Goal: Information Seeking & Learning: Learn about a topic

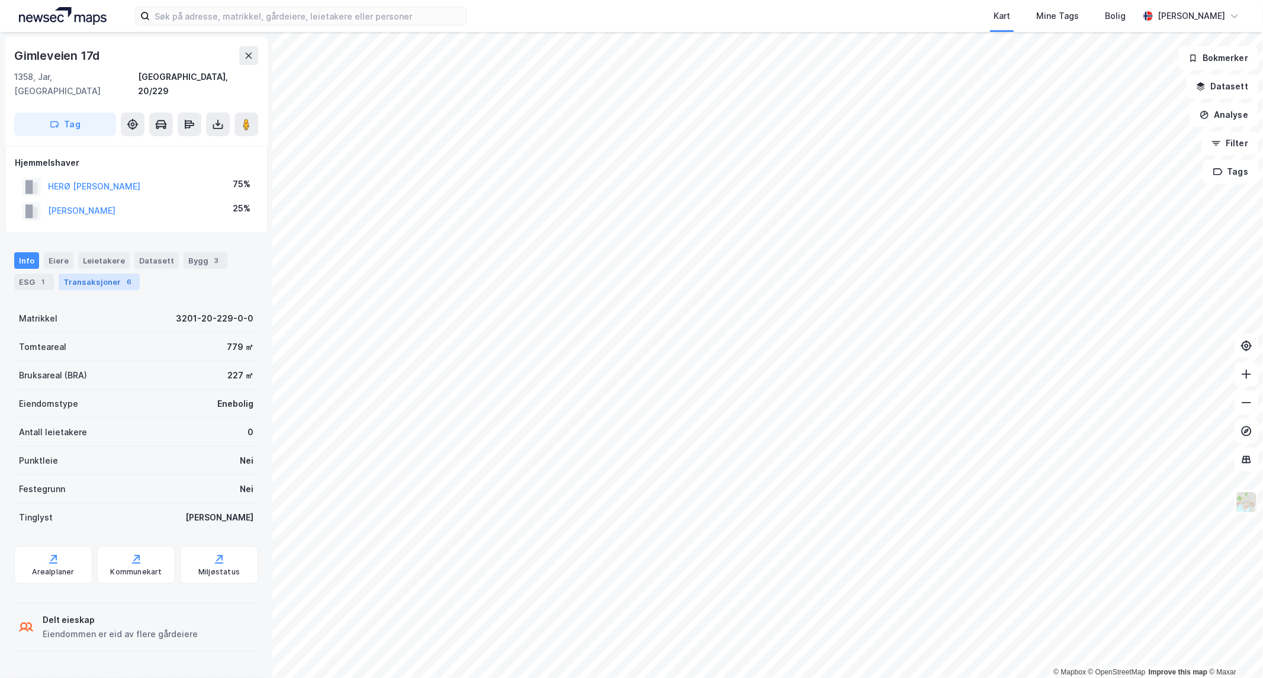
click at [107, 274] on div "Transaksjoner 6" at bounding box center [99, 282] width 81 height 17
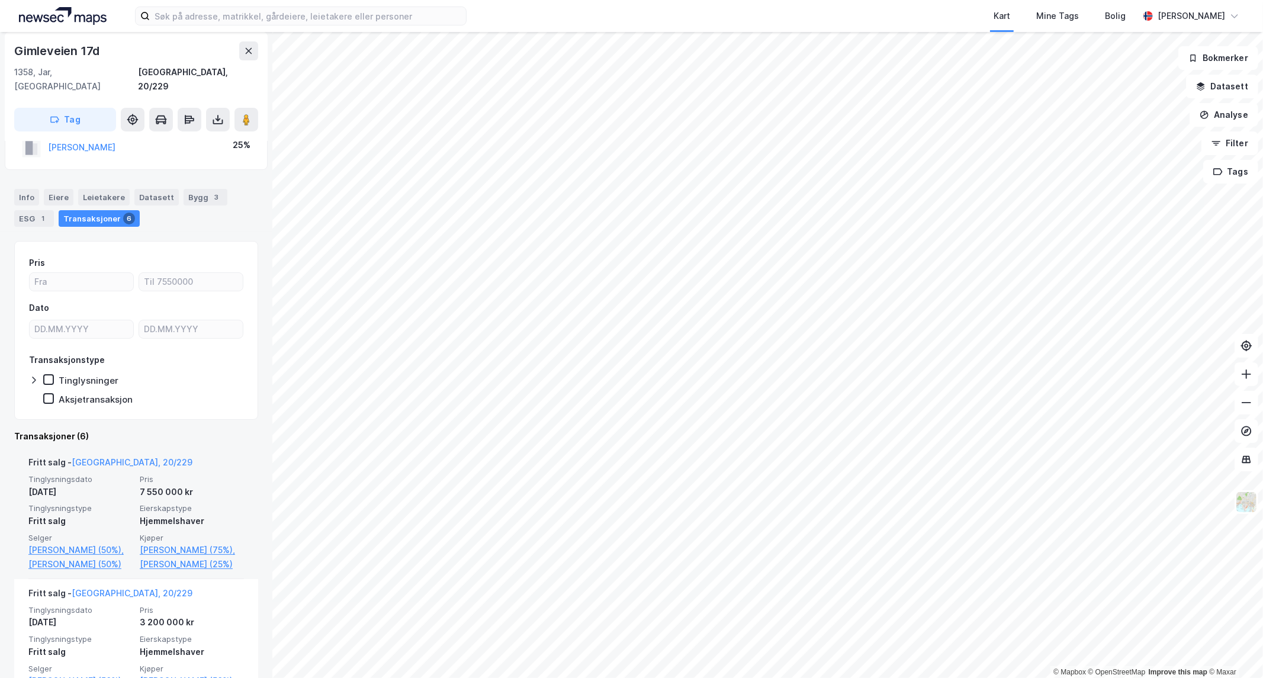
scroll to position [64, 0]
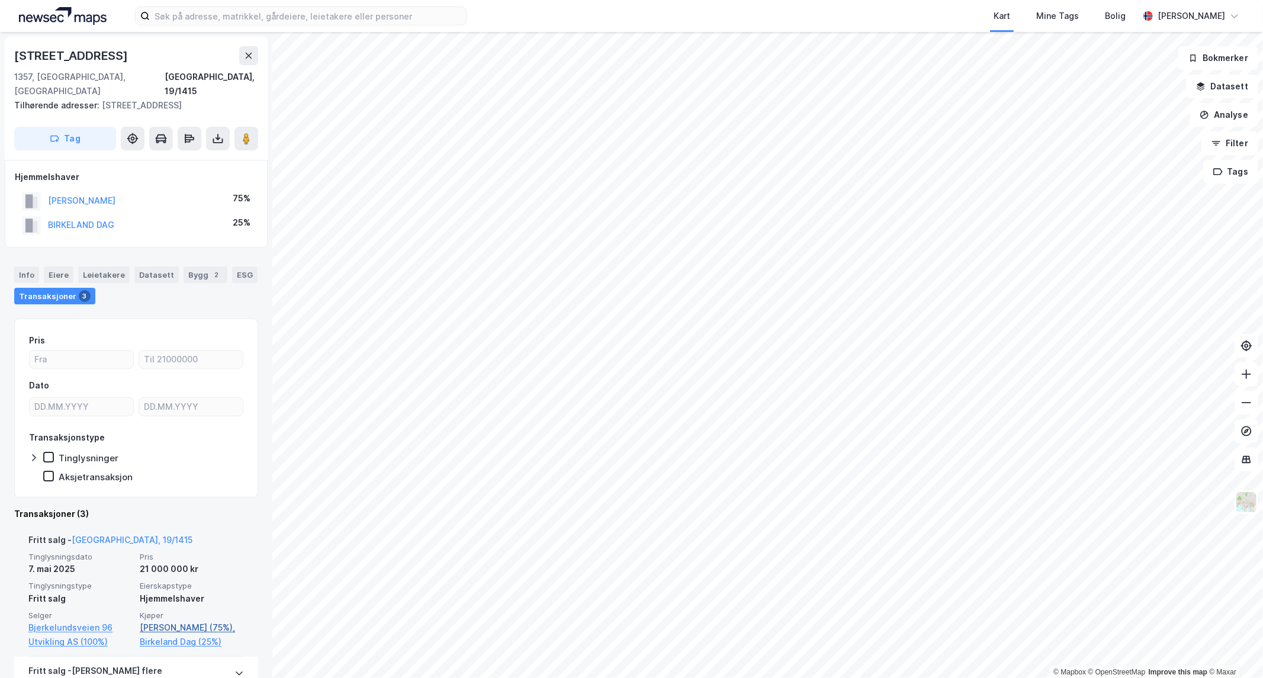
click at [168, 620] on link "[PERSON_NAME] (75%)," at bounding box center [192, 627] width 104 height 14
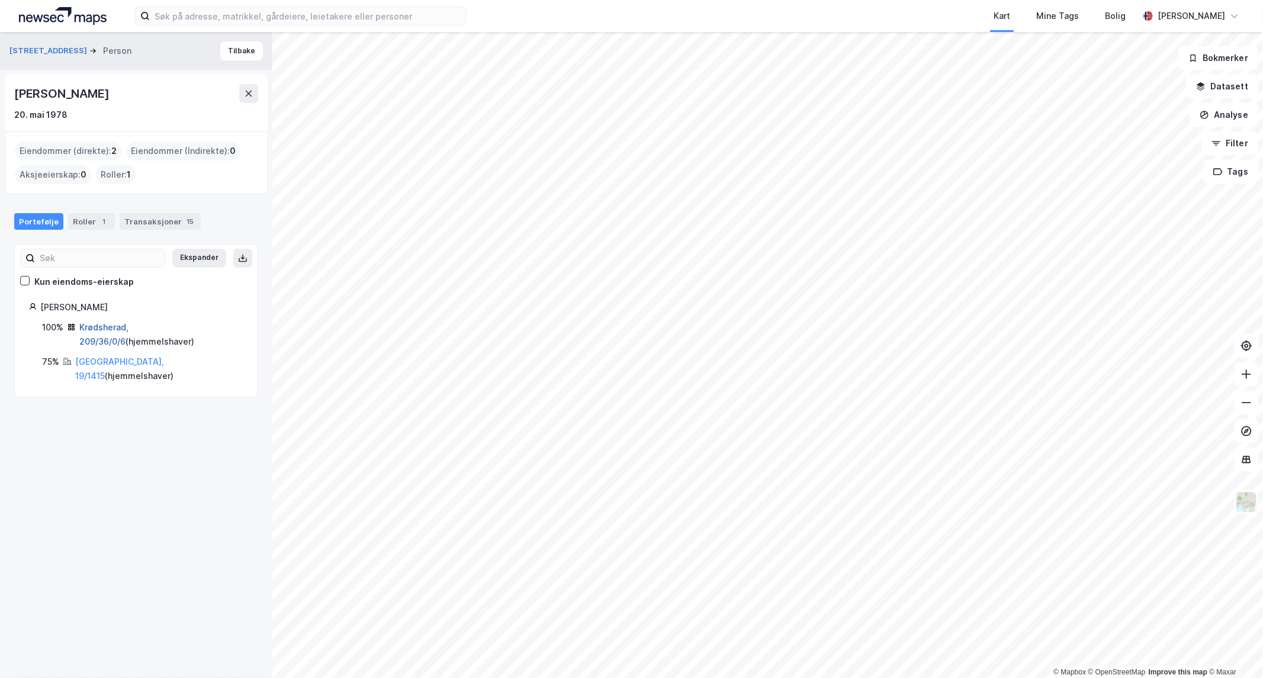
click at [92, 323] on link "Krødsherad, 209/36/0/6" at bounding box center [103, 334] width 49 height 24
drag, startPoint x: 178, startPoint y: 94, endPoint x: 14, endPoint y: 103, distance: 164.3
click at [14, 103] on div "[PERSON_NAME] [DATE]" at bounding box center [136, 103] width 244 height 38
copy div "[PERSON_NAME]"
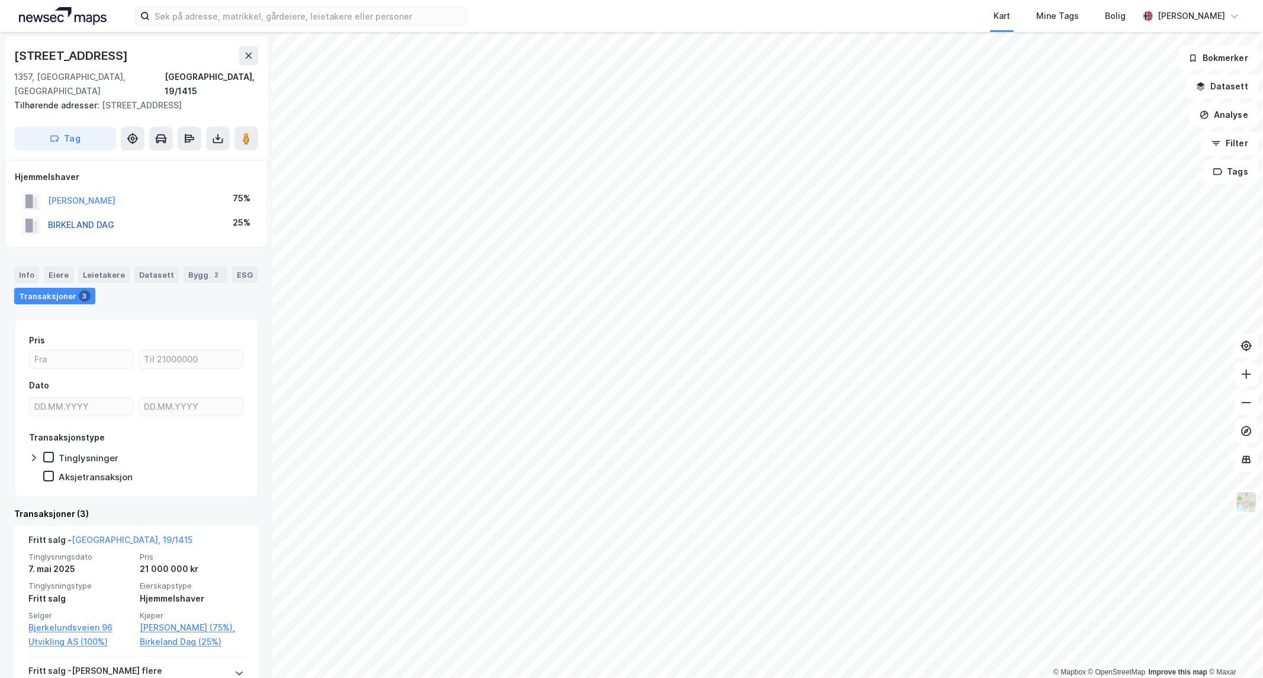
click at [0, 0] on button "BIRKELAND DAG" at bounding box center [0, 0] width 0 height 0
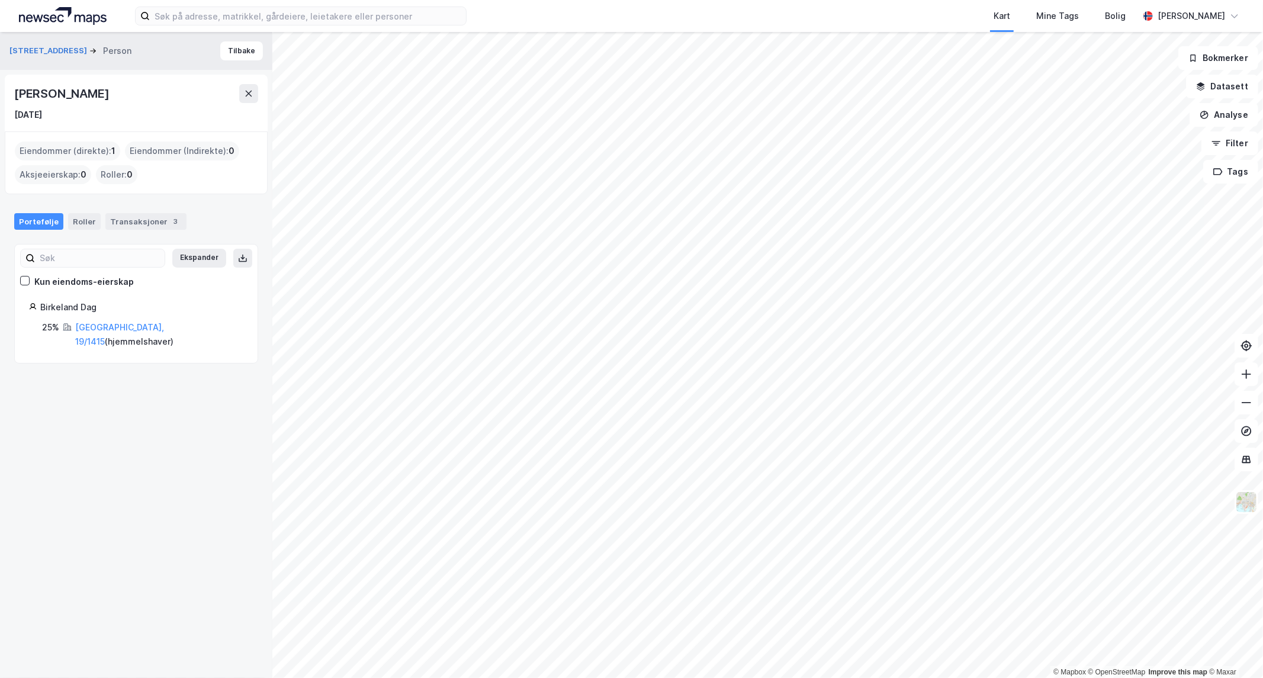
click at [186, 111] on div "[DATE]" at bounding box center [136, 115] width 244 height 14
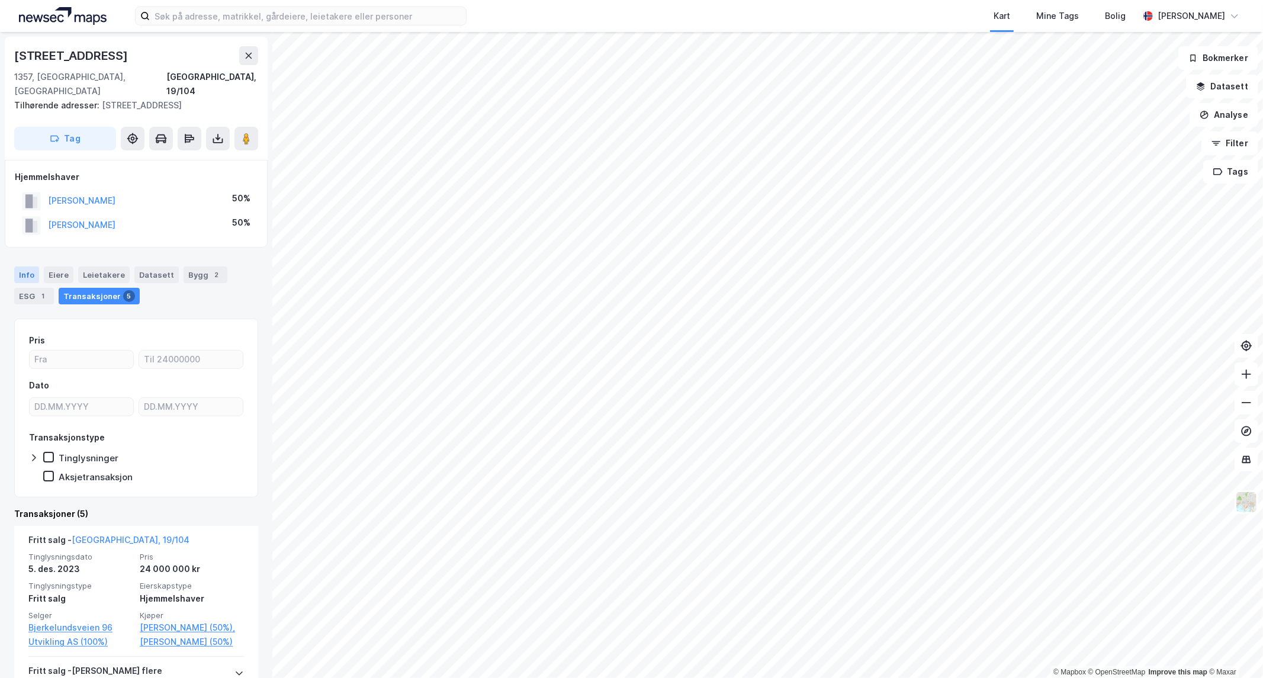
click at [22, 266] on div "Info" at bounding box center [26, 274] width 25 height 17
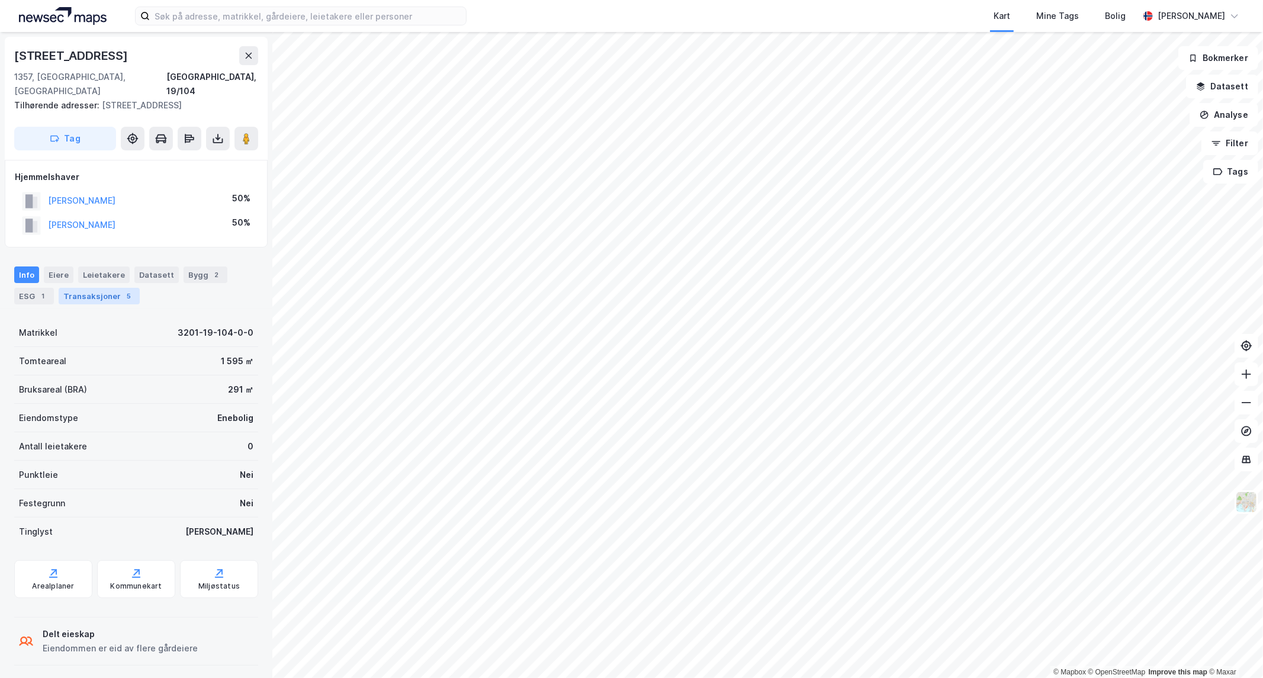
click at [89, 288] on div "Transaksjoner 5" at bounding box center [99, 296] width 81 height 17
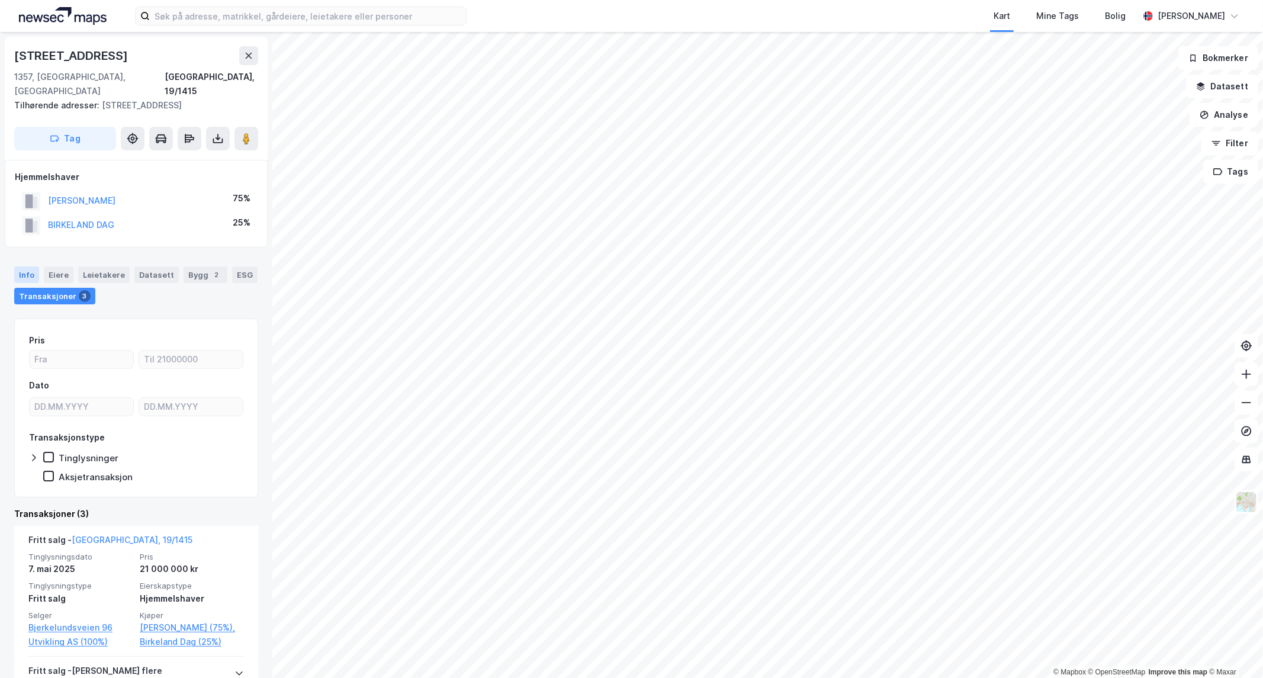
click at [18, 266] on div "Info" at bounding box center [26, 274] width 25 height 17
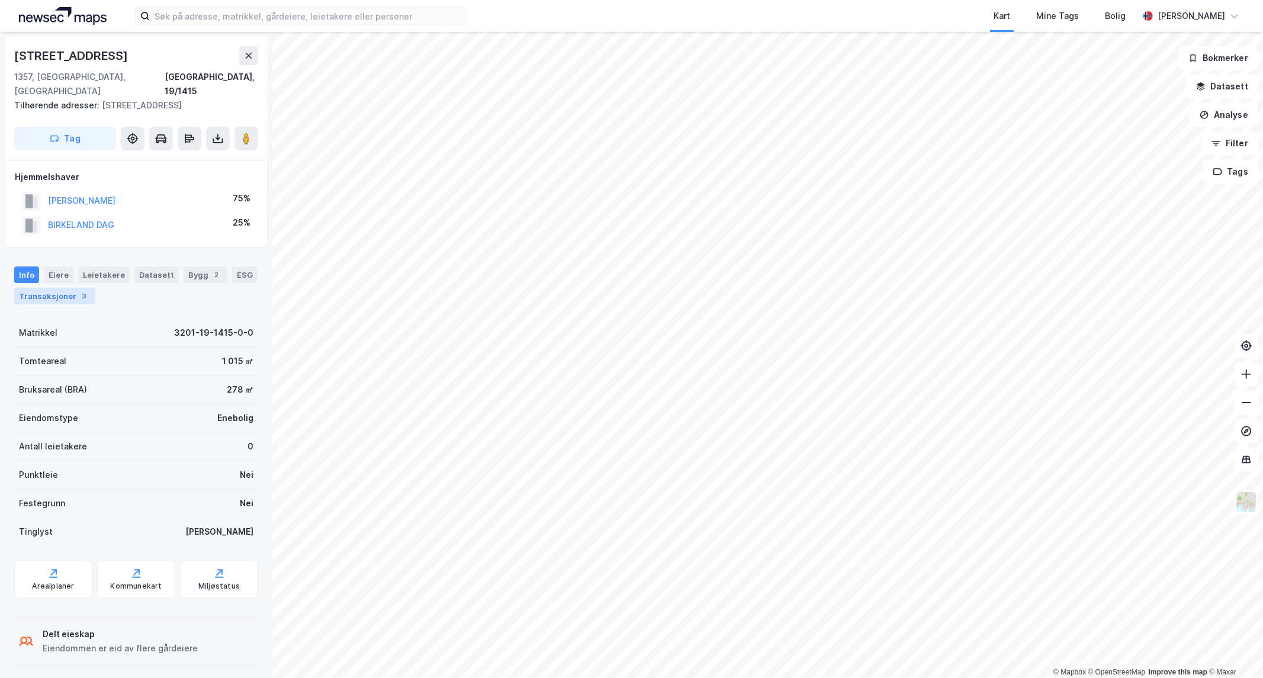
click at [56, 288] on div "Transaksjoner 3" at bounding box center [54, 296] width 81 height 17
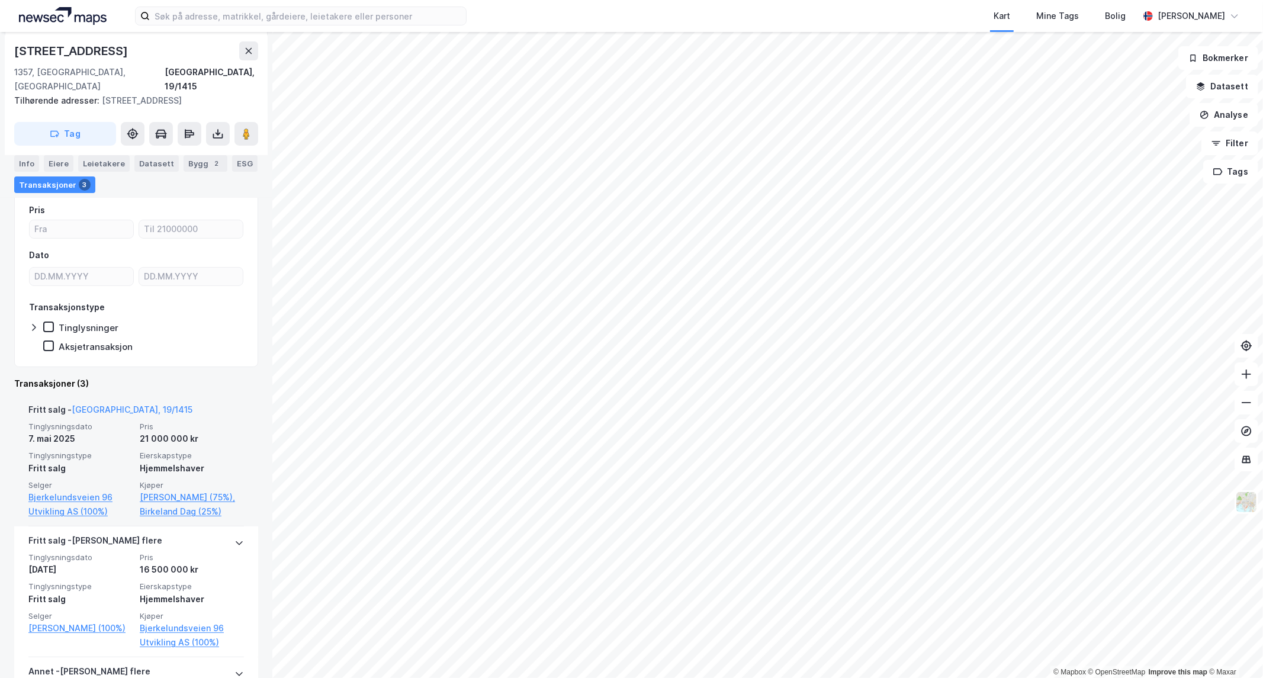
scroll to position [131, 0]
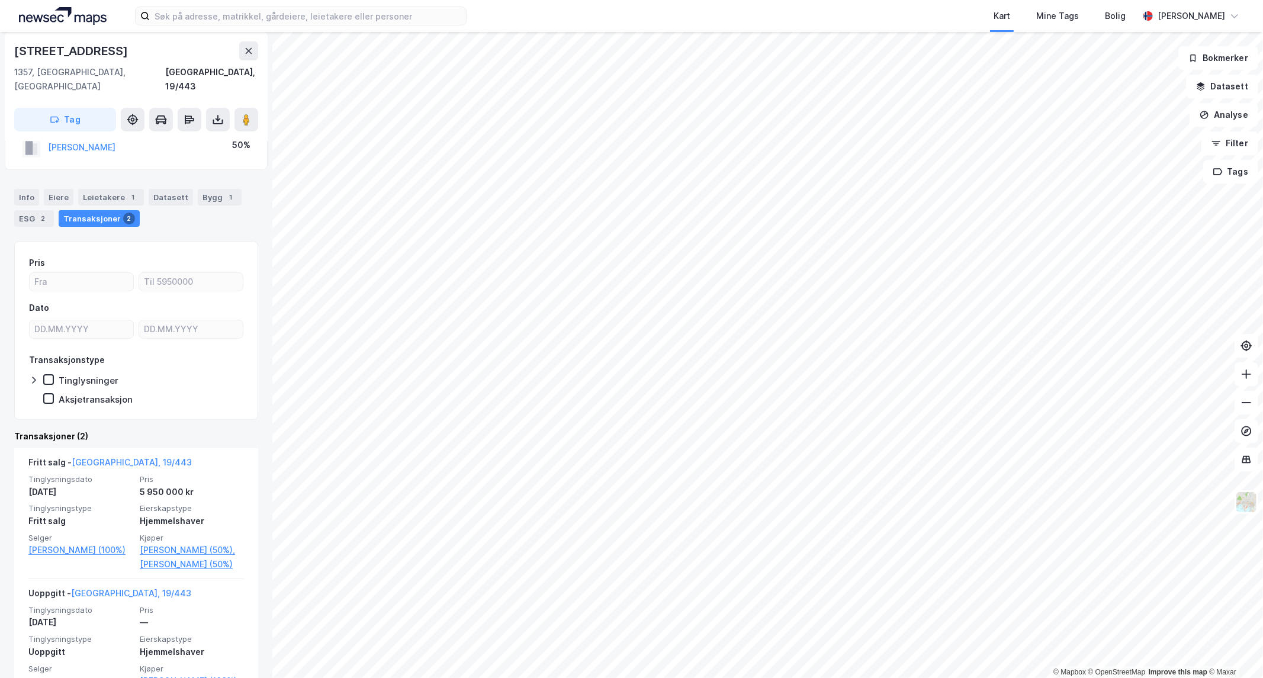
scroll to position [64, 0]
click at [208, 677] on html "Kart Mine Tags [PERSON_NAME] © Mapbox © OpenStreetMap Improve this map © [PERSO…" at bounding box center [631, 339] width 1263 height 678
